Goal: Book appointment/travel/reservation

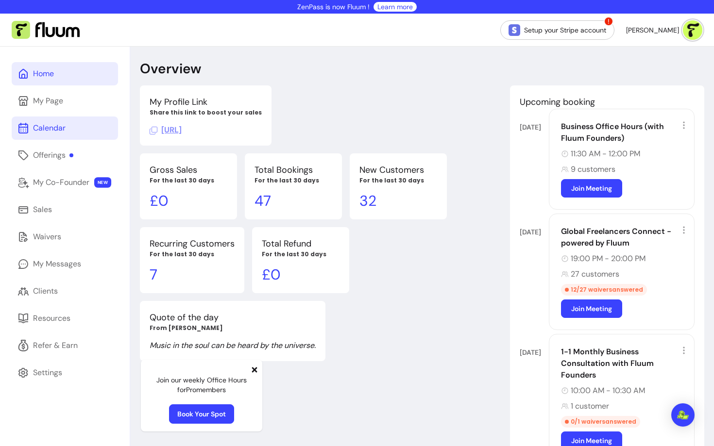
click at [62, 131] on div "Calendar" at bounding box center [49, 128] width 33 height 12
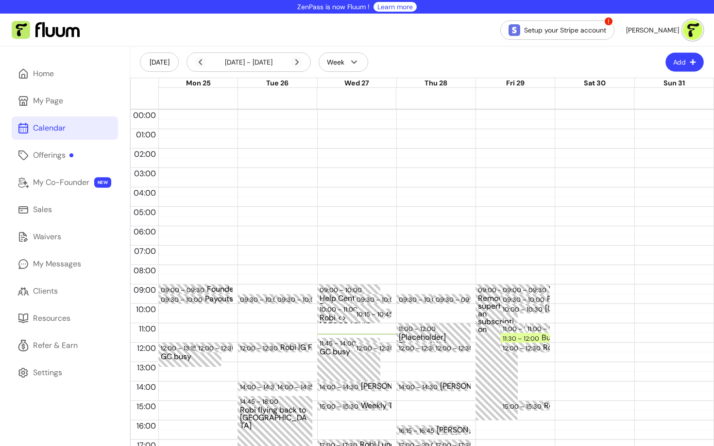
click at [684, 67] on button "Add" at bounding box center [684, 62] width 38 height 19
click at [657, 98] on span "Add Appointment" at bounding box center [660, 103] width 71 height 10
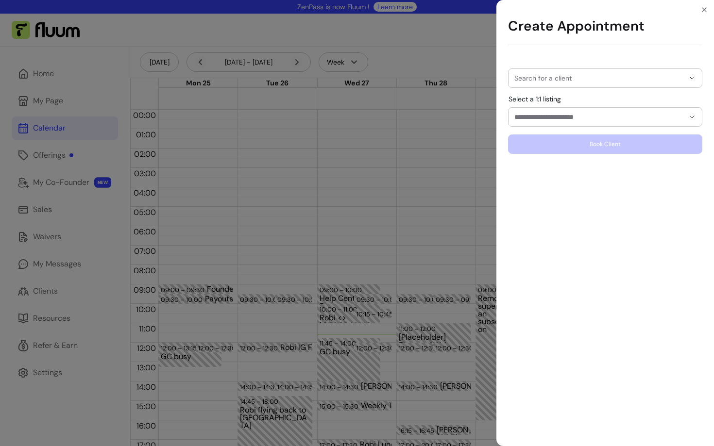
click at [585, 82] on input "Search for a client" at bounding box center [599, 78] width 170 height 10
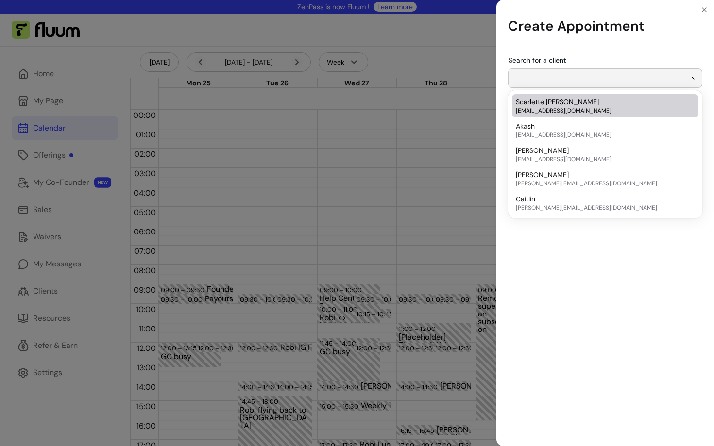
click at [570, 108] on span "[EMAIL_ADDRESS][DOMAIN_NAME]" at bounding box center [600, 111] width 169 height 8
type input "**********"
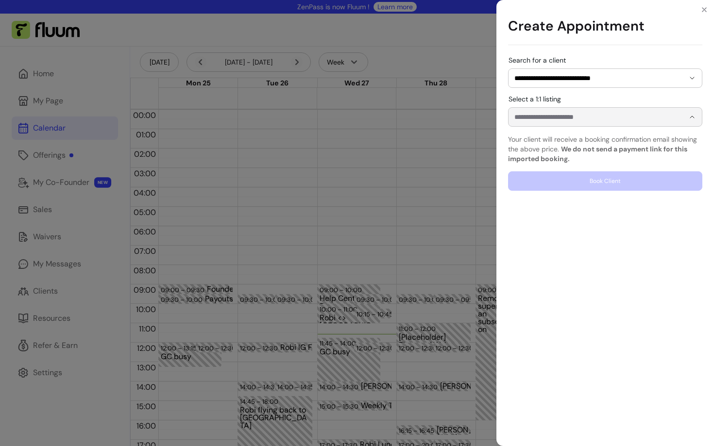
click at [559, 118] on input "Select a 1:1 listing" at bounding box center [591, 117] width 154 height 10
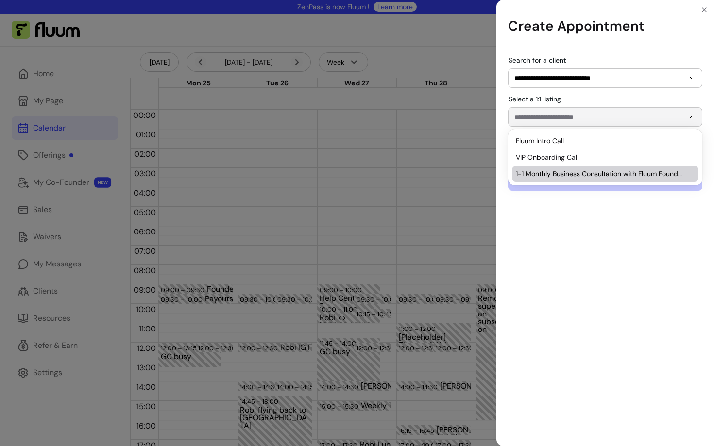
click at [550, 175] on span "1-1 Monthly Business Consultation with Fluum Founders" at bounding box center [600, 174] width 169 height 10
type input "**********"
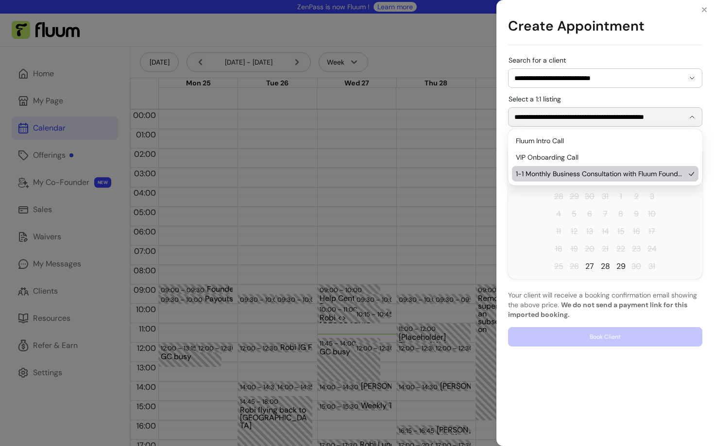
click at [596, 264] on span "27" at bounding box center [590, 267] width 16 height 16
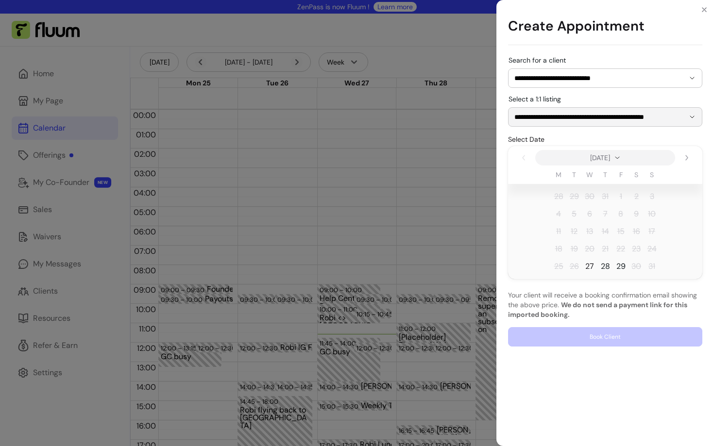
click at [590, 267] on span "27" at bounding box center [589, 267] width 9 height 12
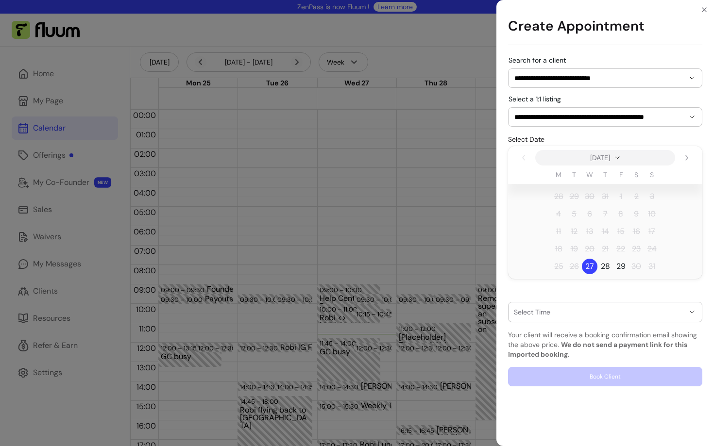
click at [594, 315] on div "button" at bounding box center [599, 312] width 170 height 8
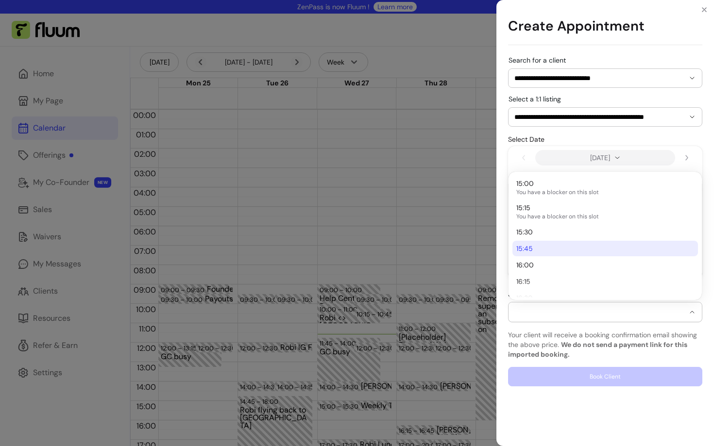
click at [550, 255] on li "15:45" at bounding box center [604, 249] width 185 height 16
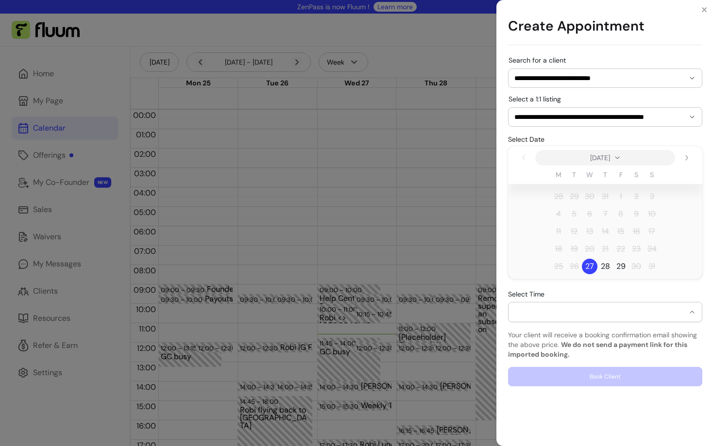
select select "**********"
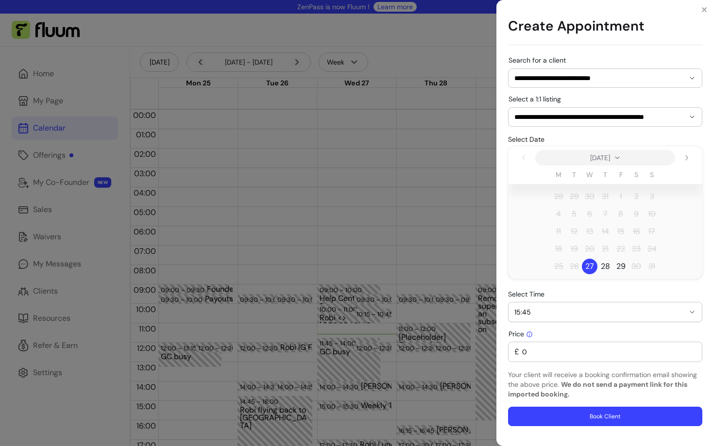
click at [569, 356] on input "0" at bounding box center [607, 352] width 177 height 10
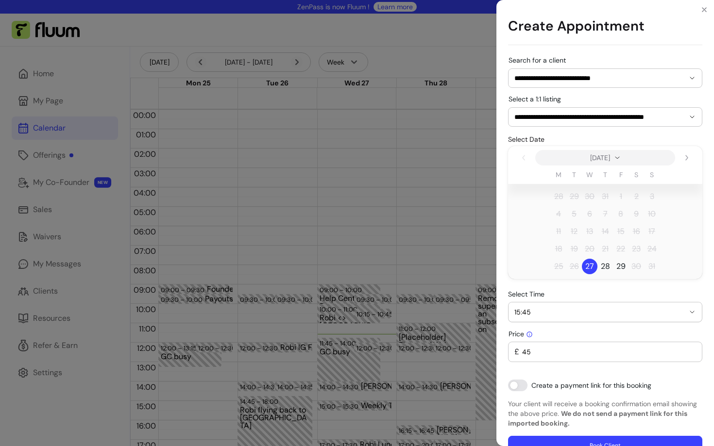
type input "45"
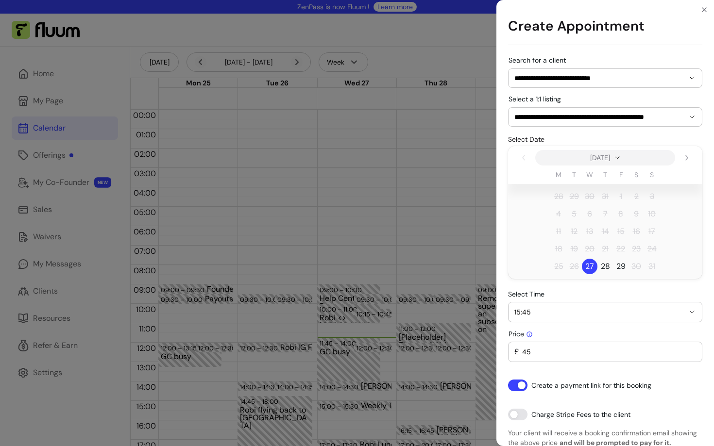
scroll to position [15, 0]
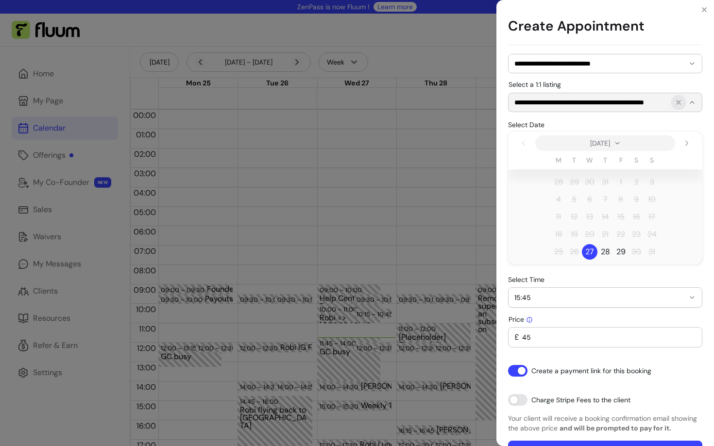
click at [677, 103] on icon "Show suggestions" at bounding box center [678, 102] width 4 height 4
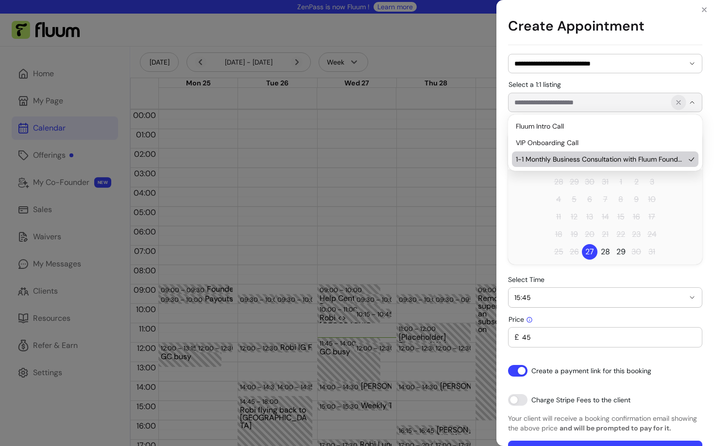
scroll to position [0, 0]
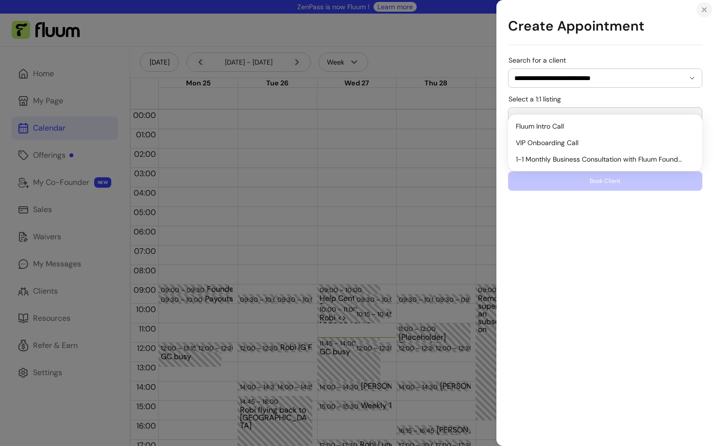
click at [709, 9] on button "Close" at bounding box center [704, 10] width 16 height 16
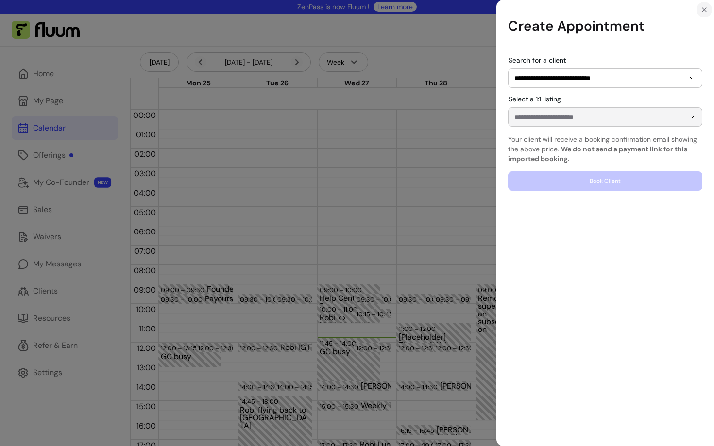
click at [704, 11] on icon "Close" at bounding box center [704, 10] width 8 height 8
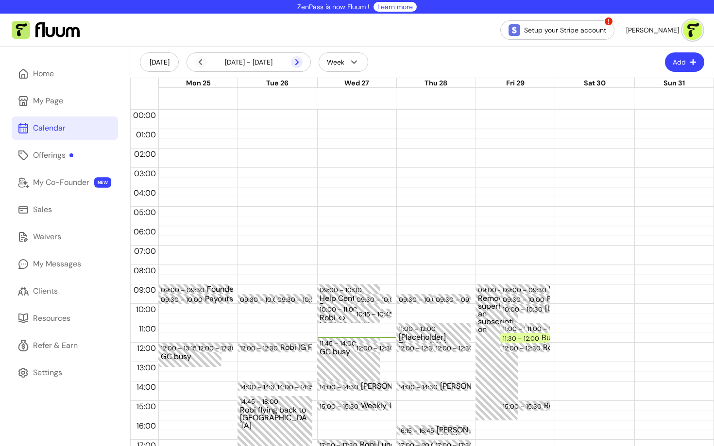
click at [299, 60] on icon at bounding box center [297, 62] width 12 height 12
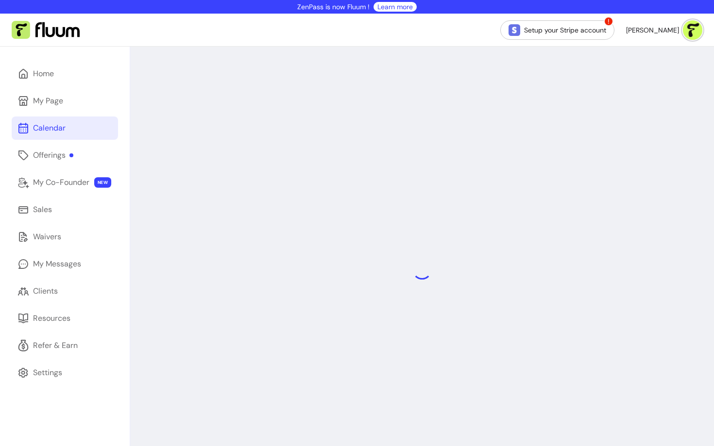
scroll to position [63, 0]
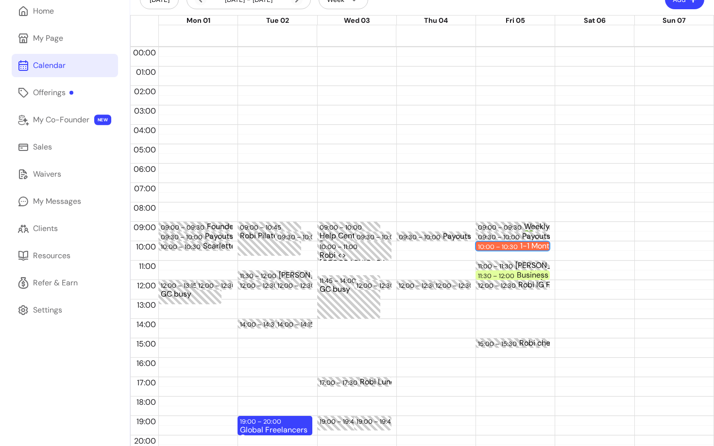
click at [515, 246] on div "10:00 – 10:30" at bounding box center [499, 246] width 42 height 9
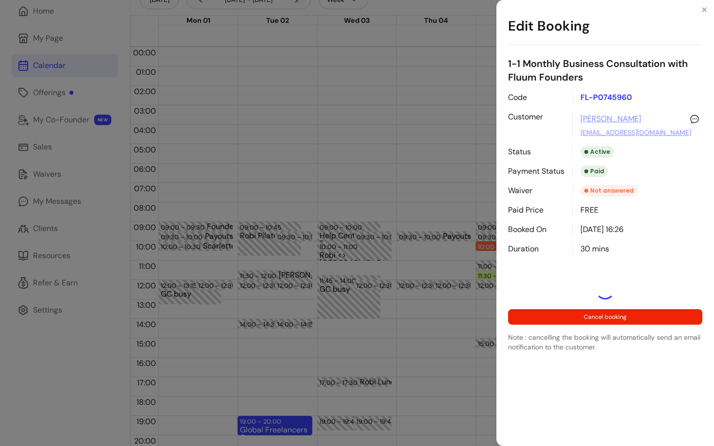
click at [393, 326] on div "Edit Booking 1-1 Monthly Business Consultation with Fluum Founders Code FL-P074…" at bounding box center [357, 223] width 714 height 446
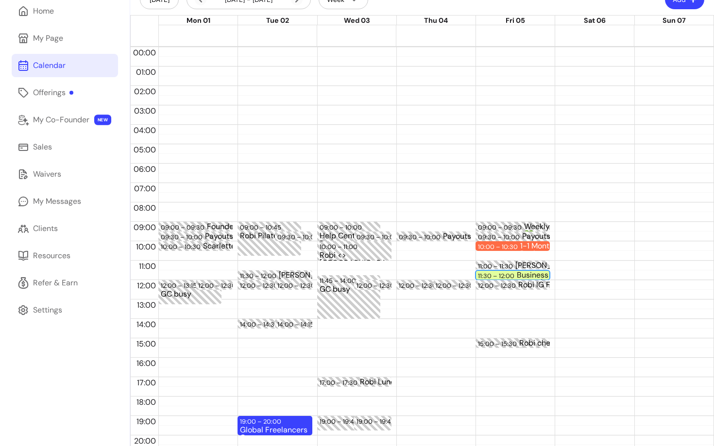
click at [505, 272] on div "11:30 – 12:00" at bounding box center [497, 275] width 39 height 9
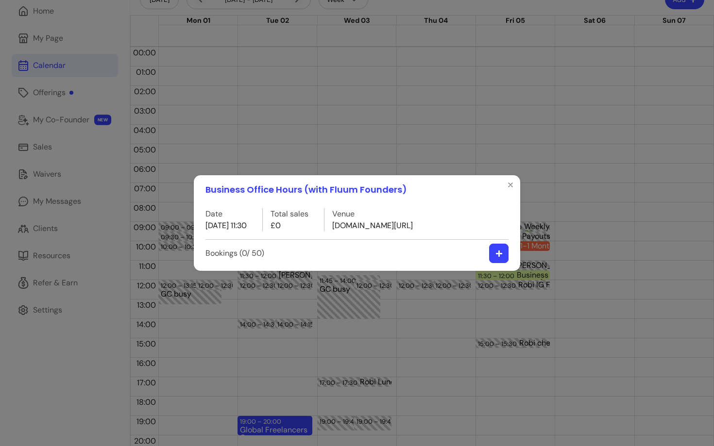
click at [499, 253] on icon "button" at bounding box center [498, 253] width 6 height 6
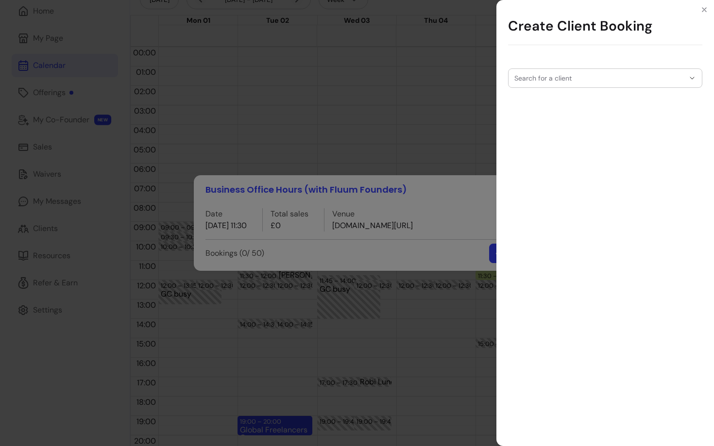
click at [563, 78] on input "Search for a client" at bounding box center [599, 78] width 170 height 10
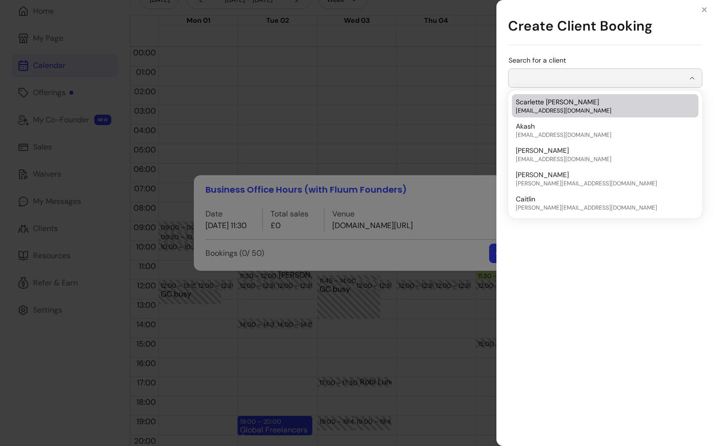
click at [564, 100] on span "Scarlette [PERSON_NAME]" at bounding box center [557, 102] width 83 height 10
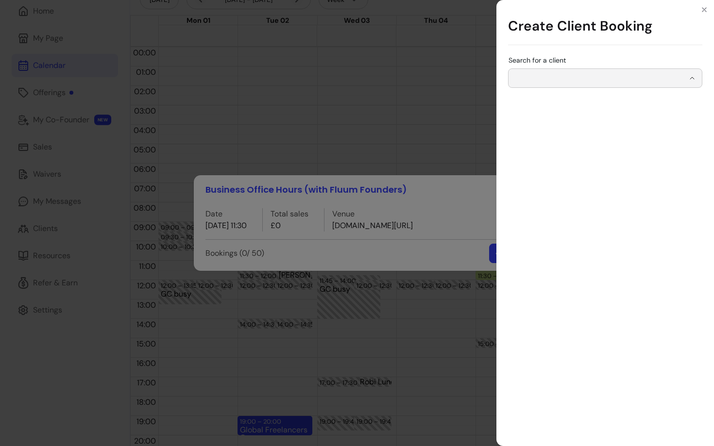
type input "**********"
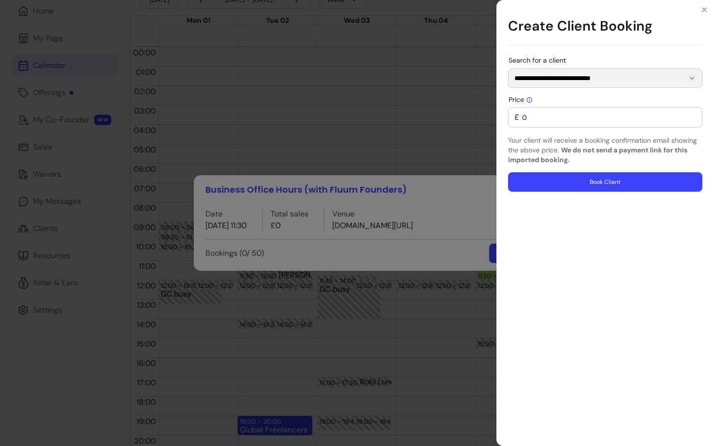
click at [567, 117] on input "0" at bounding box center [607, 118] width 177 height 10
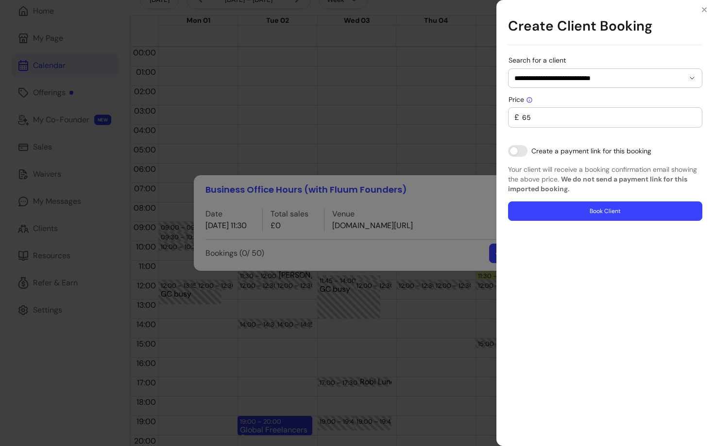
type input "65"
